Goal: Find contact information: Find contact information

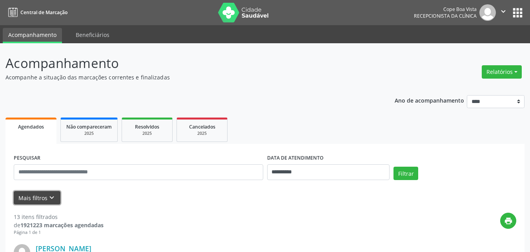
click at [50, 195] on icon "keyboard_arrow_down" at bounding box center [52, 197] width 9 height 9
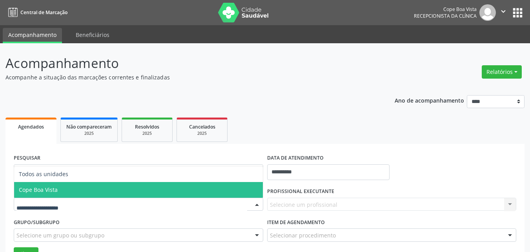
click at [55, 194] on span "Cope Boa Vista" at bounding box center [138, 190] width 249 height 16
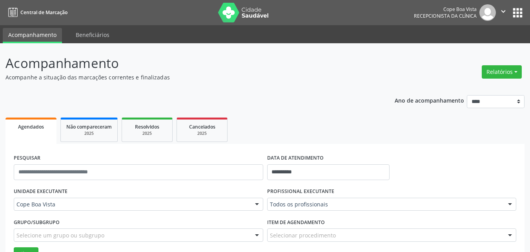
click at [277, 187] on label "PROFISSIONAL EXECUTANTE" at bounding box center [300, 191] width 67 height 12
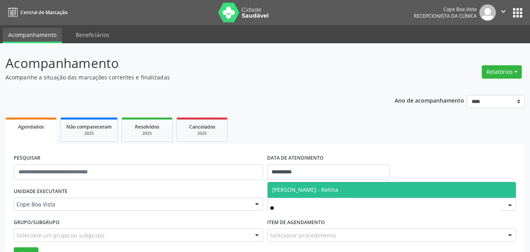
type input "***"
click at [307, 188] on span "[PERSON_NAME] - Retina" at bounding box center [305, 189] width 66 height 7
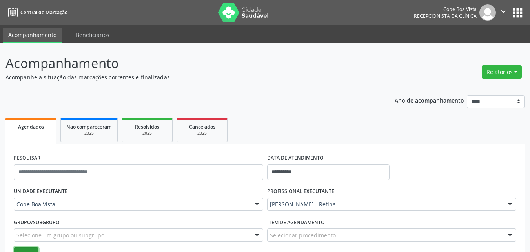
click at [33, 248] on button "Filtrar" at bounding box center [26, 253] width 25 height 13
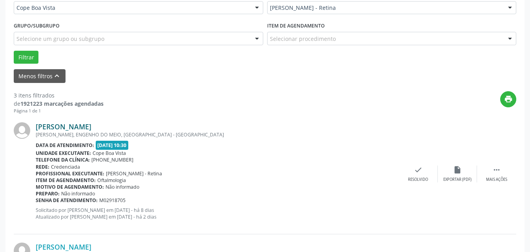
click at [91, 128] on link "[PERSON_NAME]" at bounding box center [64, 126] width 56 height 9
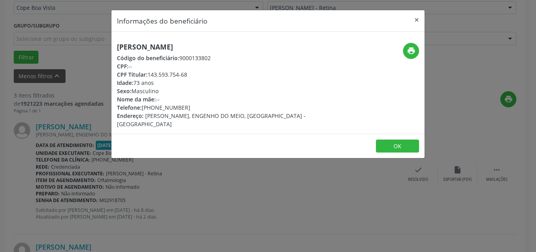
click at [165, 110] on div "Telefone: [PHONE_NUMBER]" at bounding box center [216, 107] width 198 height 8
click at [142, 109] on span "Telefone:" at bounding box center [129, 107] width 25 height 7
drag, startPoint x: 144, startPoint y: 108, endPoint x: 184, endPoint y: 108, distance: 40.4
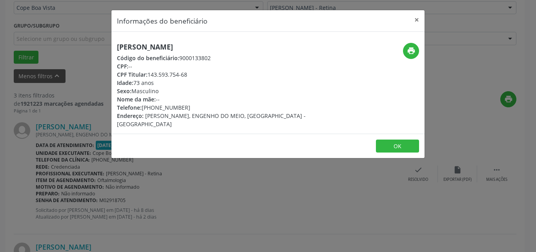
click at [184, 108] on div "Telefone: [PHONE_NUMBER]" at bounding box center [216, 107] width 198 height 8
copy div "[PHONE_NUMBER]"
click at [400, 139] on button "OK" at bounding box center [397, 145] width 43 height 13
